Goal: Submit feedback/report problem

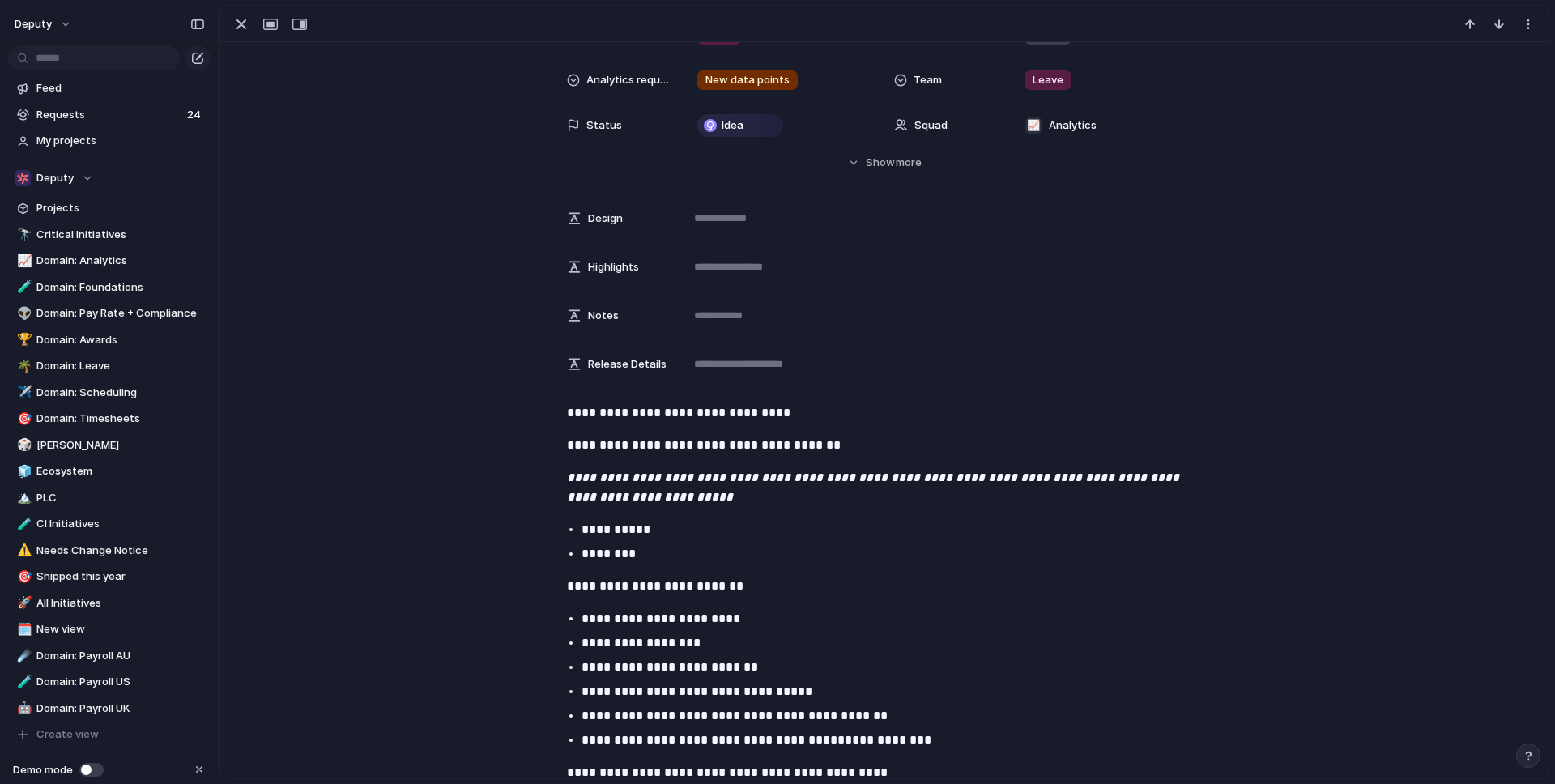
scroll to position [169, 0]
